Goal: Check status: Check status

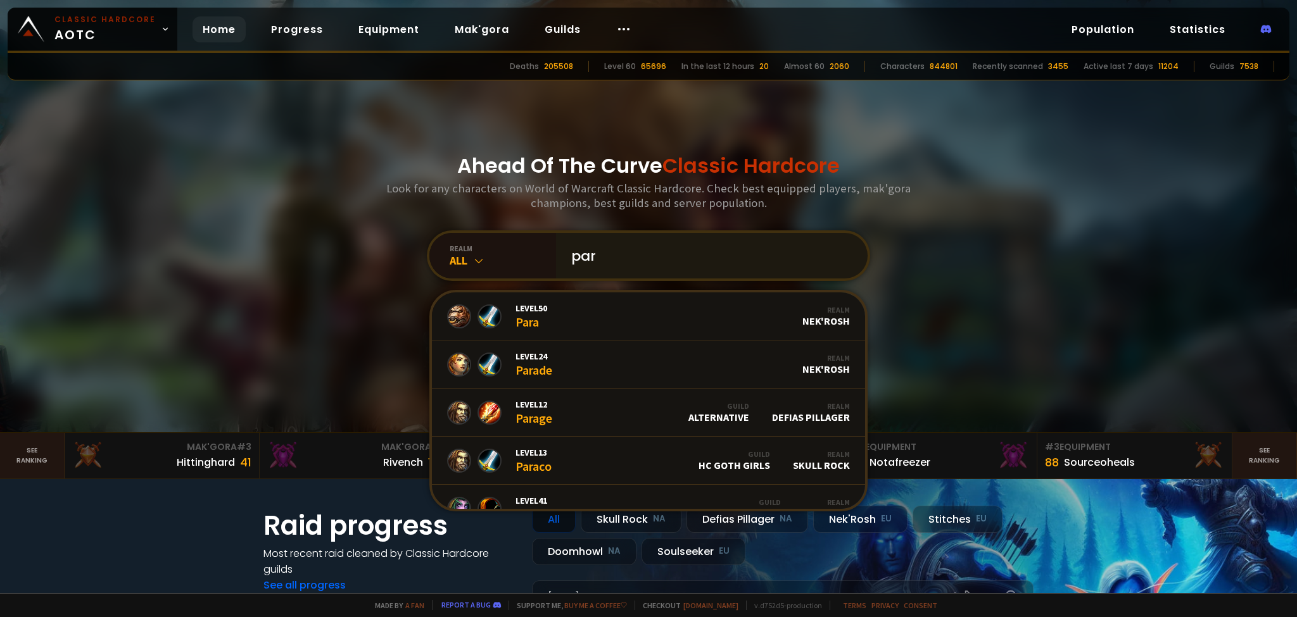
click at [618, 267] on input "par" at bounding box center [708, 256] width 289 height 46
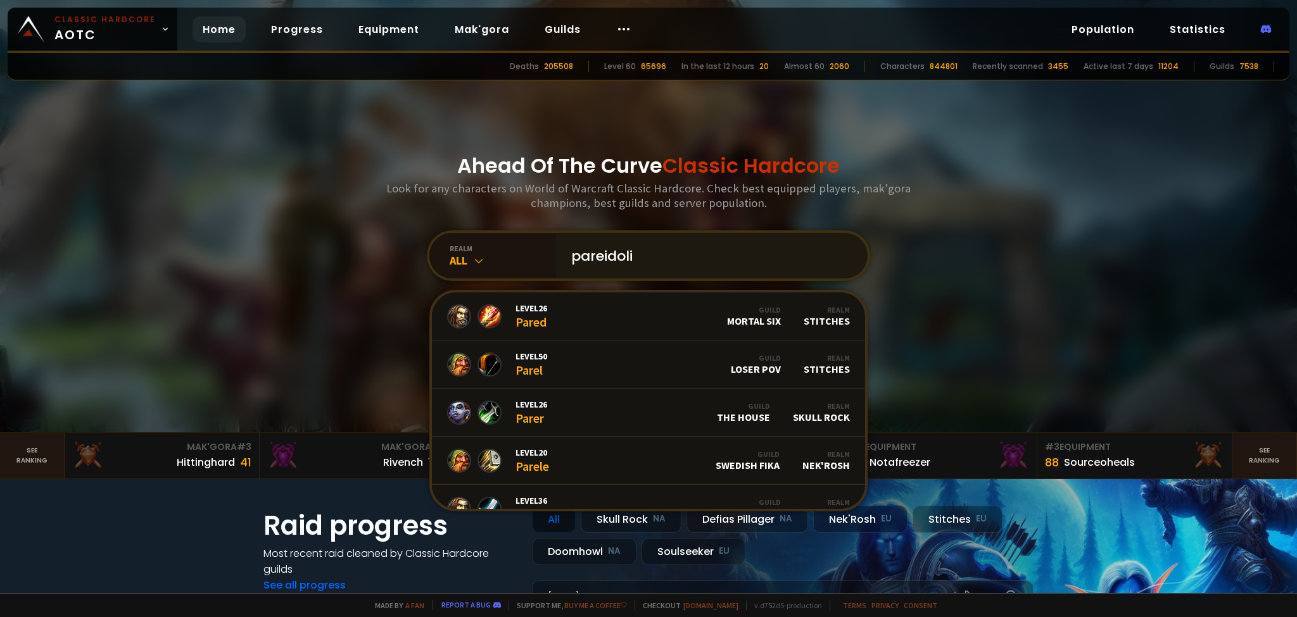
type input "pareidolia"
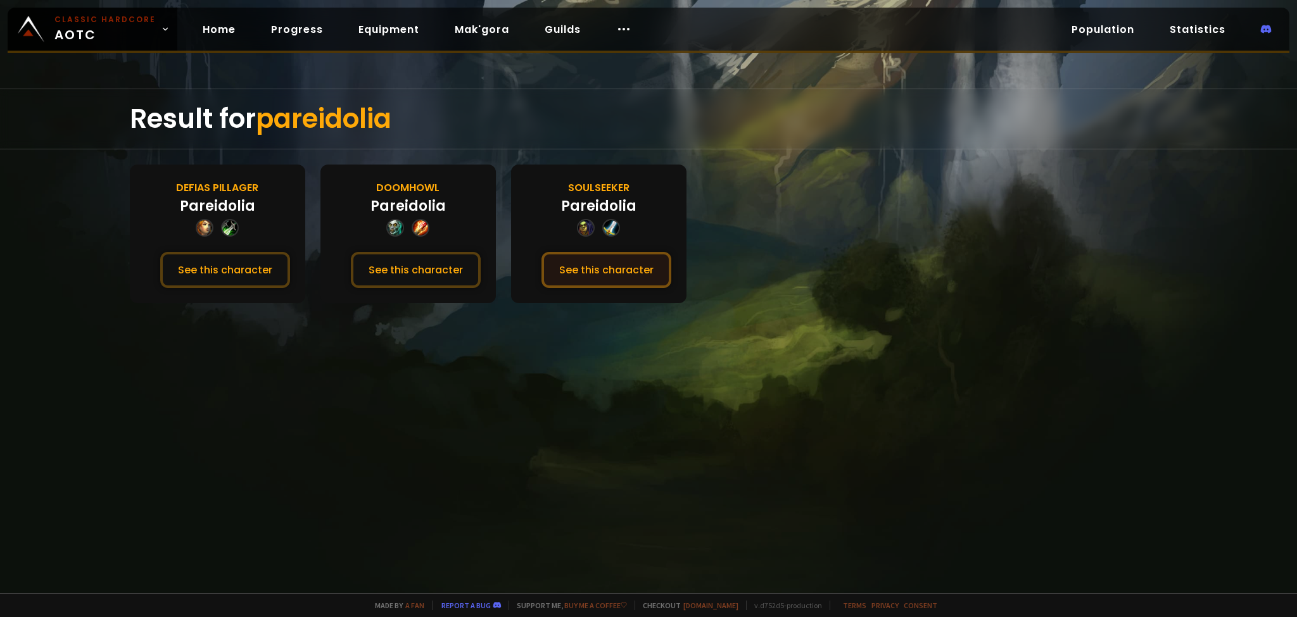
click at [602, 271] on button "See this character" at bounding box center [606, 270] width 130 height 36
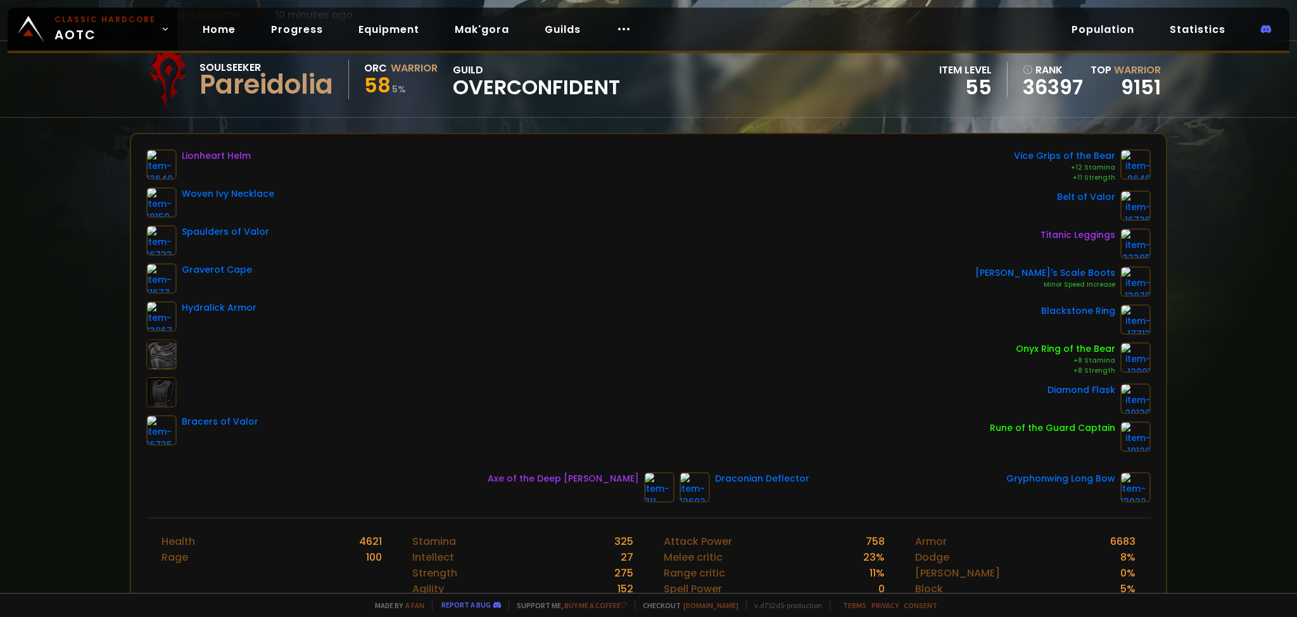
scroll to position [92, 0]
